Goal: Find specific page/section: Find specific page/section

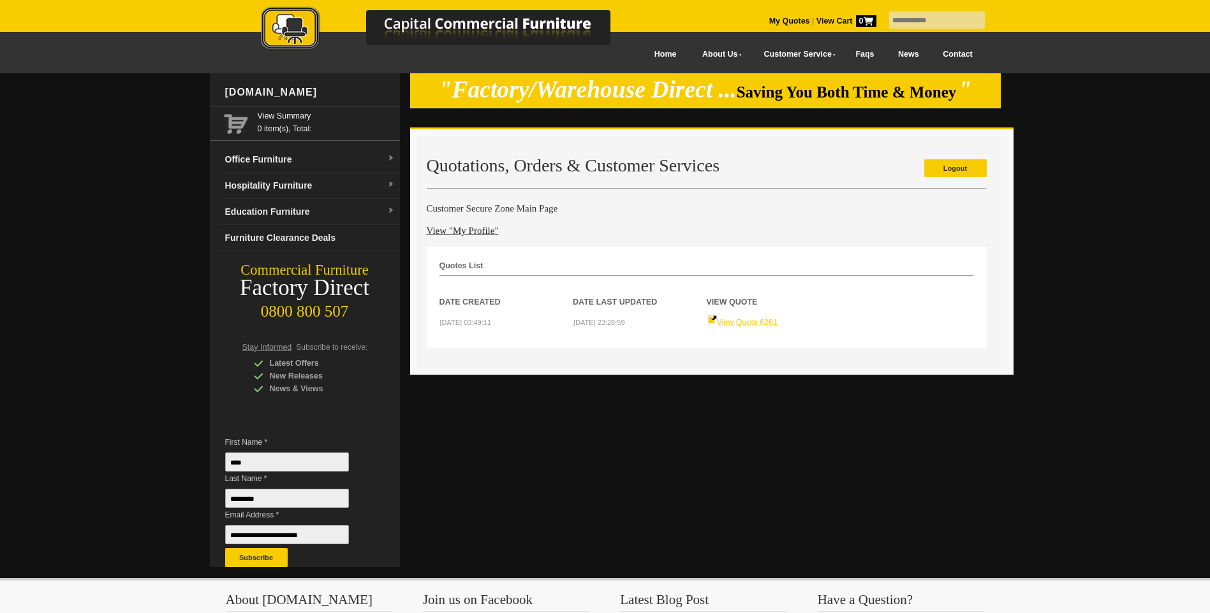
click at [731, 321] on link "View Quote 6261" at bounding box center [742, 322] width 71 height 9
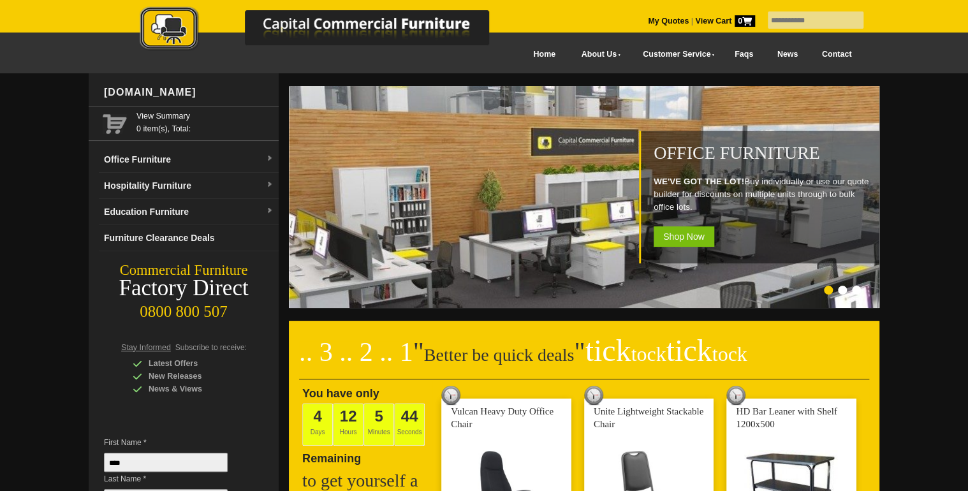
click at [787, 25] on input "text" at bounding box center [816, 19] width 96 height 17
type input "*******"
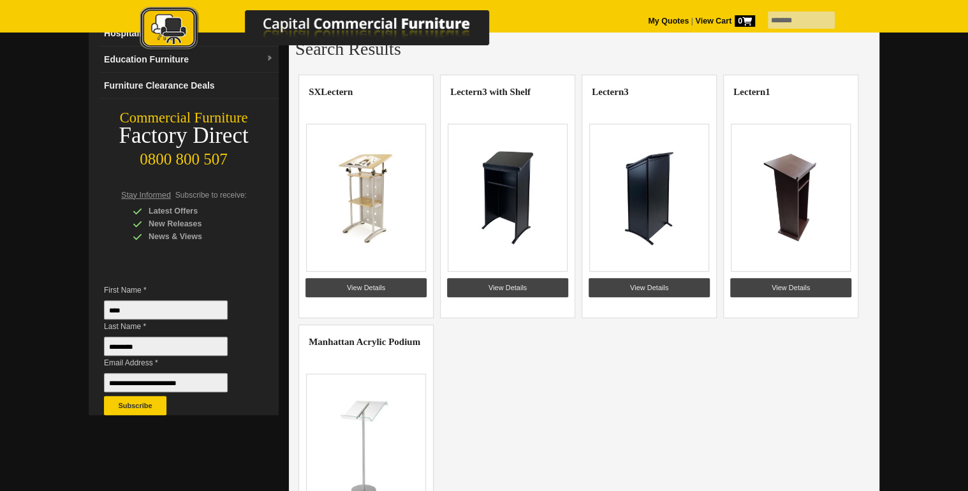
scroll to position [153, 0]
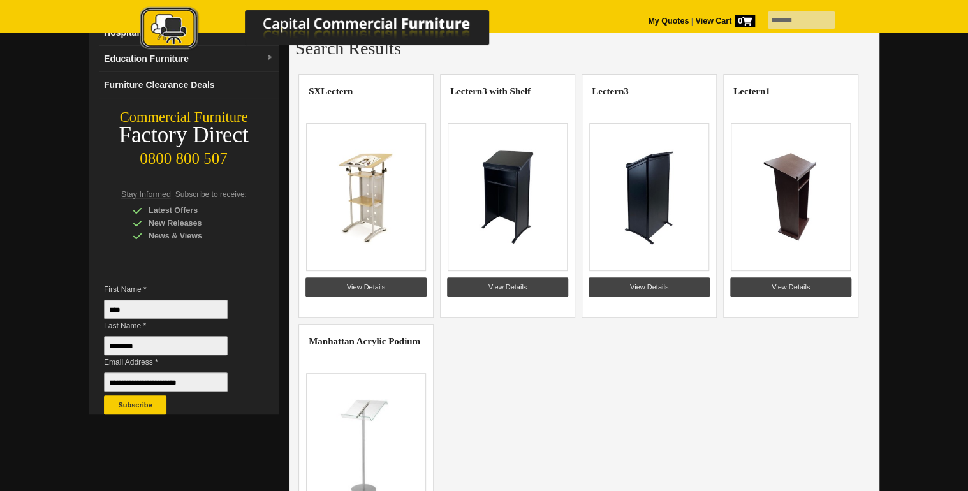
click at [499, 209] on img at bounding box center [507, 197] width 99 height 96
click at [504, 288] on link "View Details" at bounding box center [507, 286] width 121 height 19
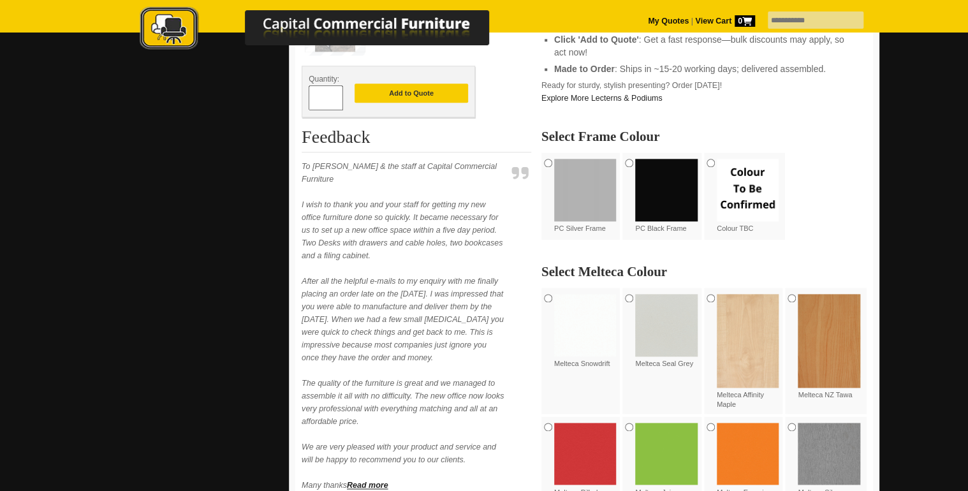
scroll to position [816, 0]
